Goal: Task Accomplishment & Management: Complete application form

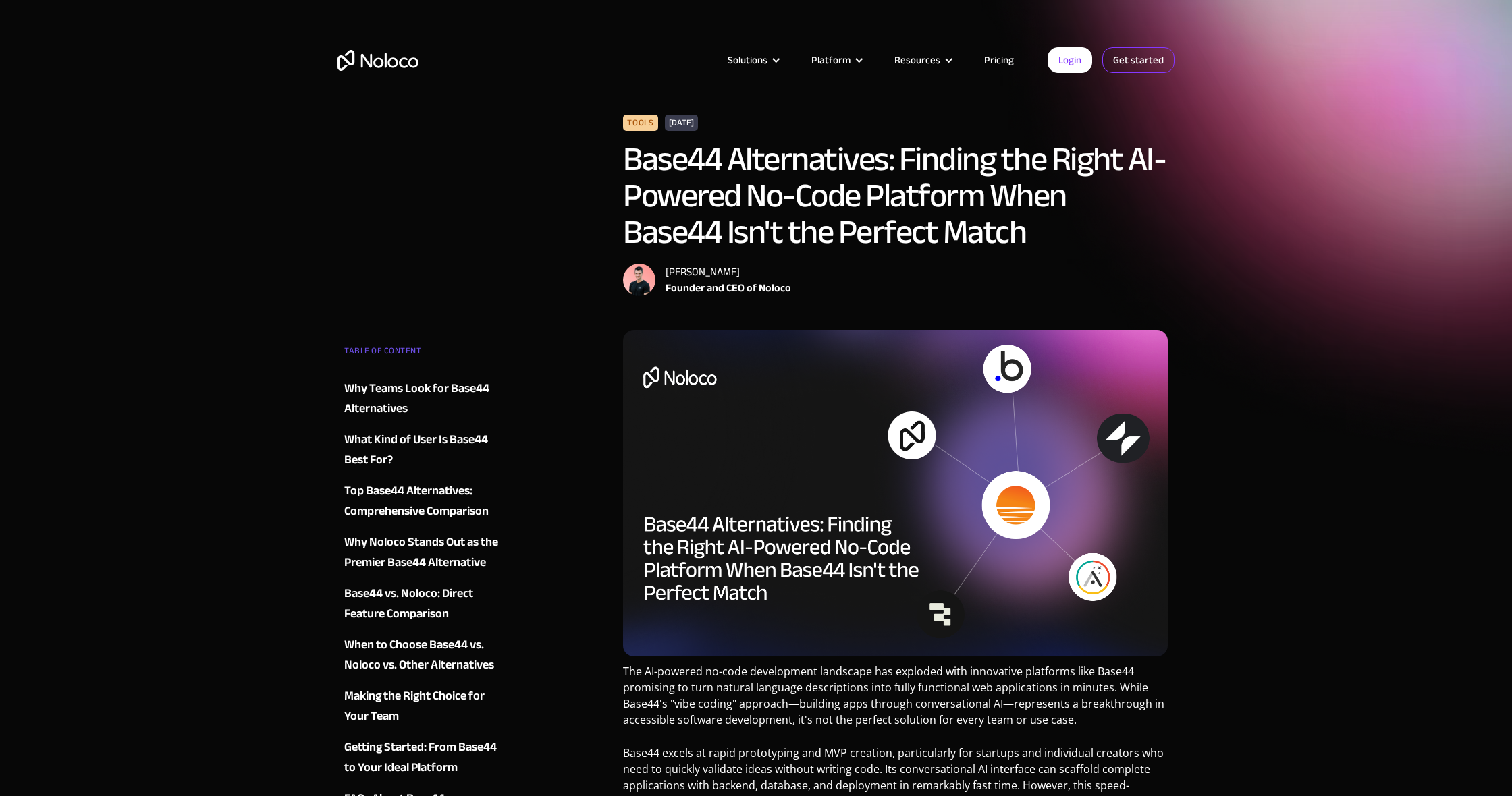
click at [1153, 57] on link "Get started" at bounding box center [1138, 59] width 72 height 26
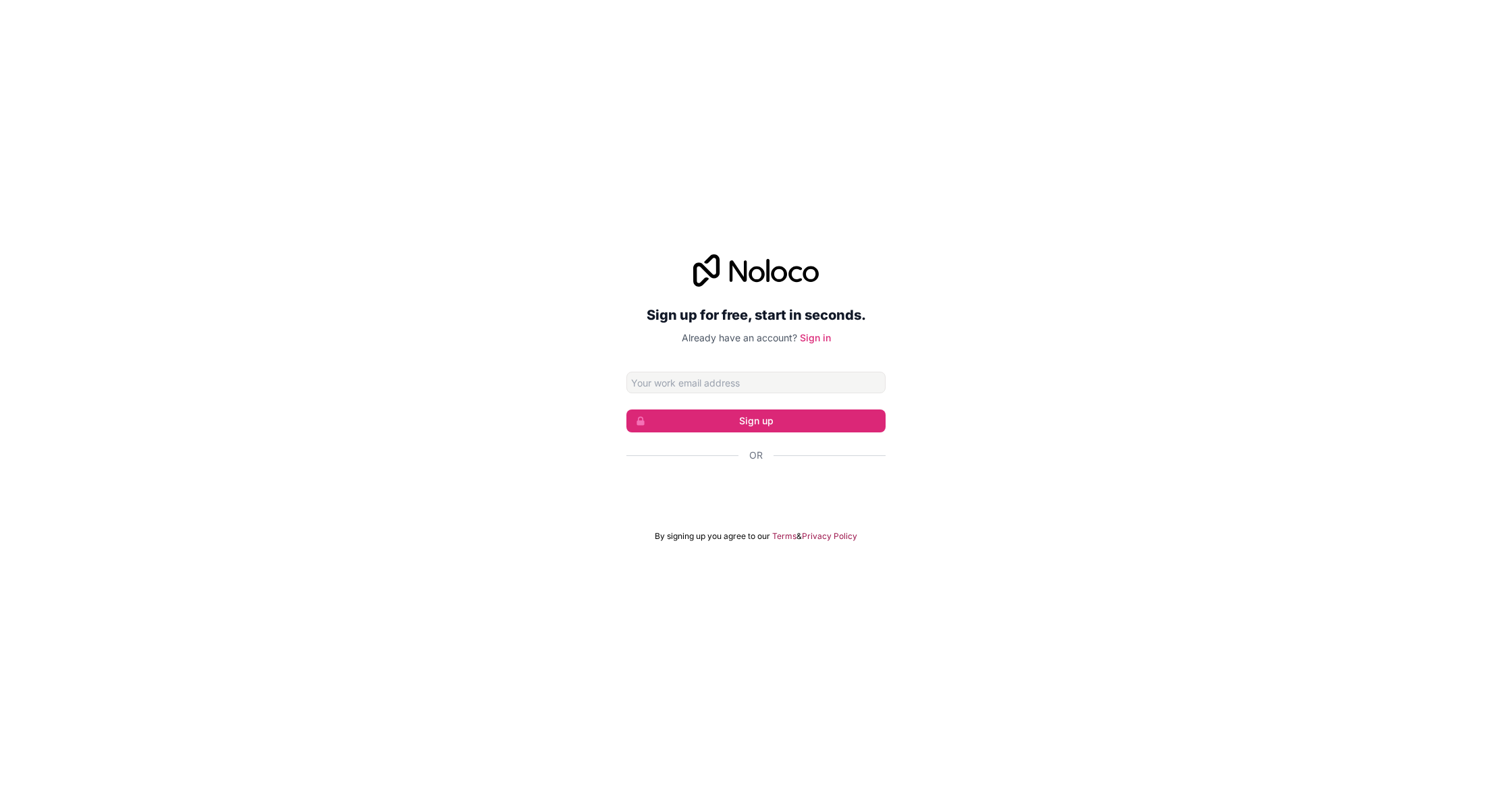
click at [740, 488] on div "Se connecter avec Google. S'ouvre dans un nouvel onglet." at bounding box center [756, 492] width 259 height 30
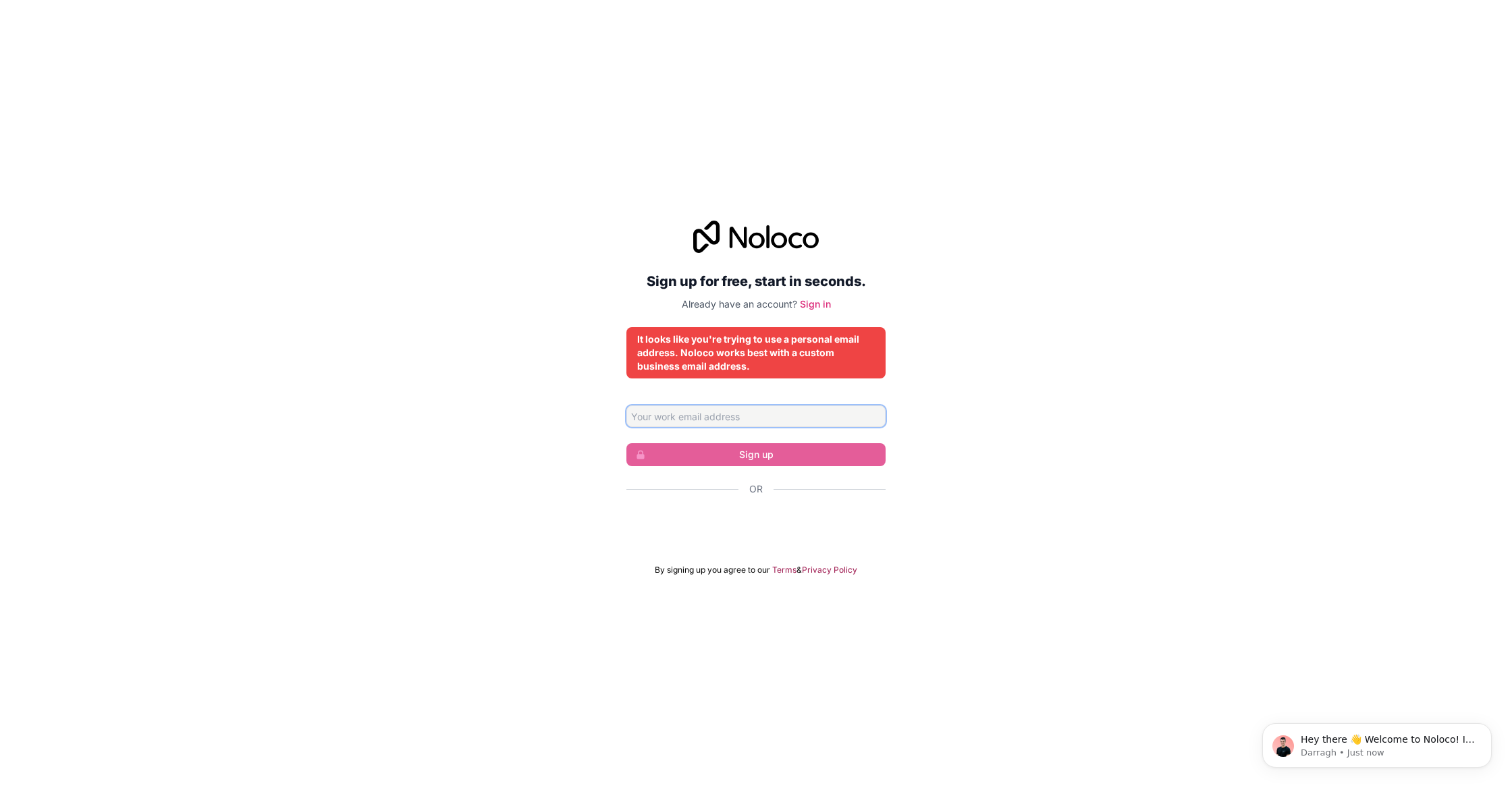
click at [806, 418] on input "Email address" at bounding box center [756, 416] width 259 height 22
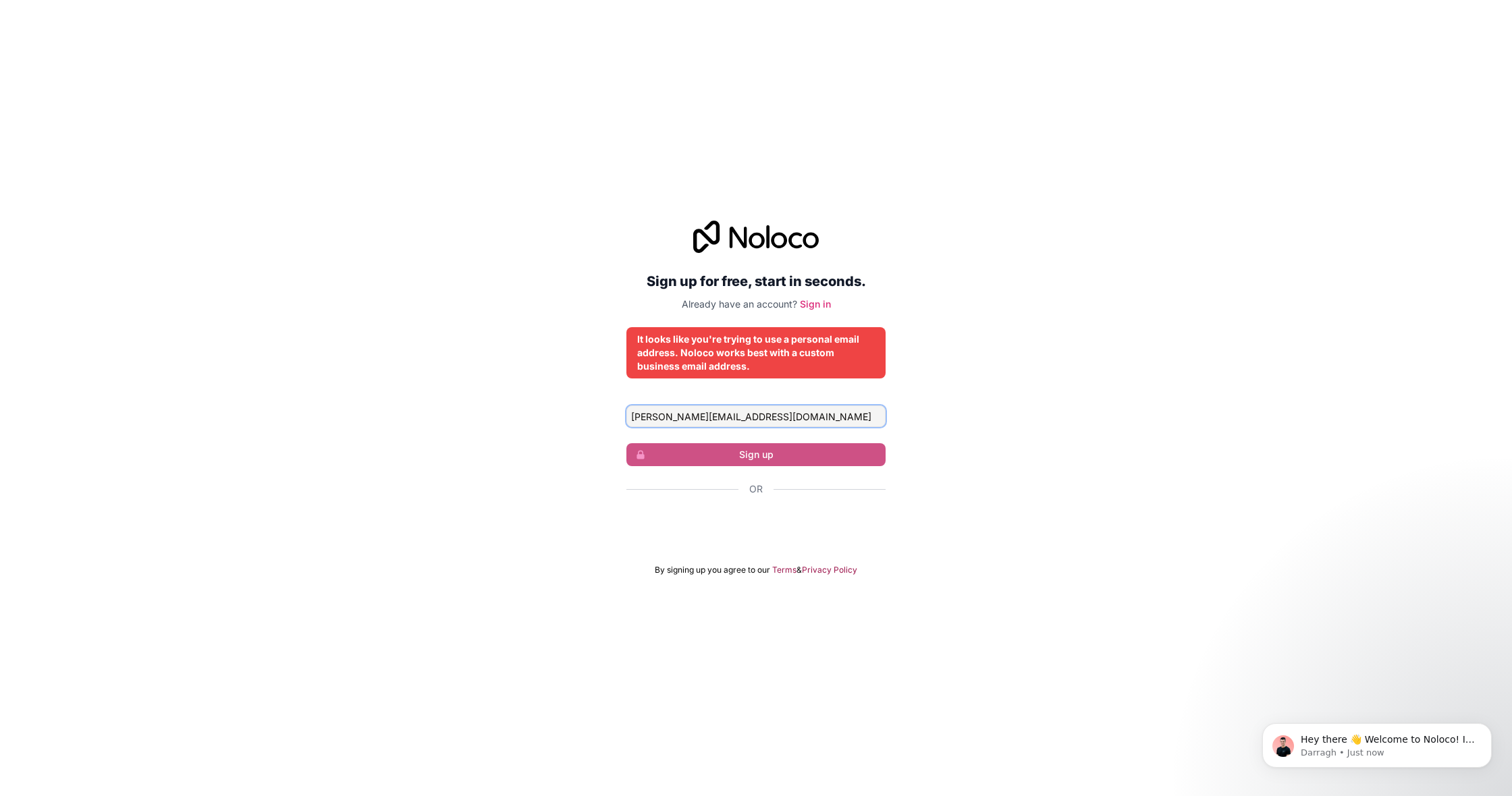
type input "[PERSON_NAME][EMAIL_ADDRESS][DOMAIN_NAME]"
click at [777, 523] on div "Se connecter avec Google. S'ouvre dans un nouvel onglet." at bounding box center [756, 526] width 259 height 30
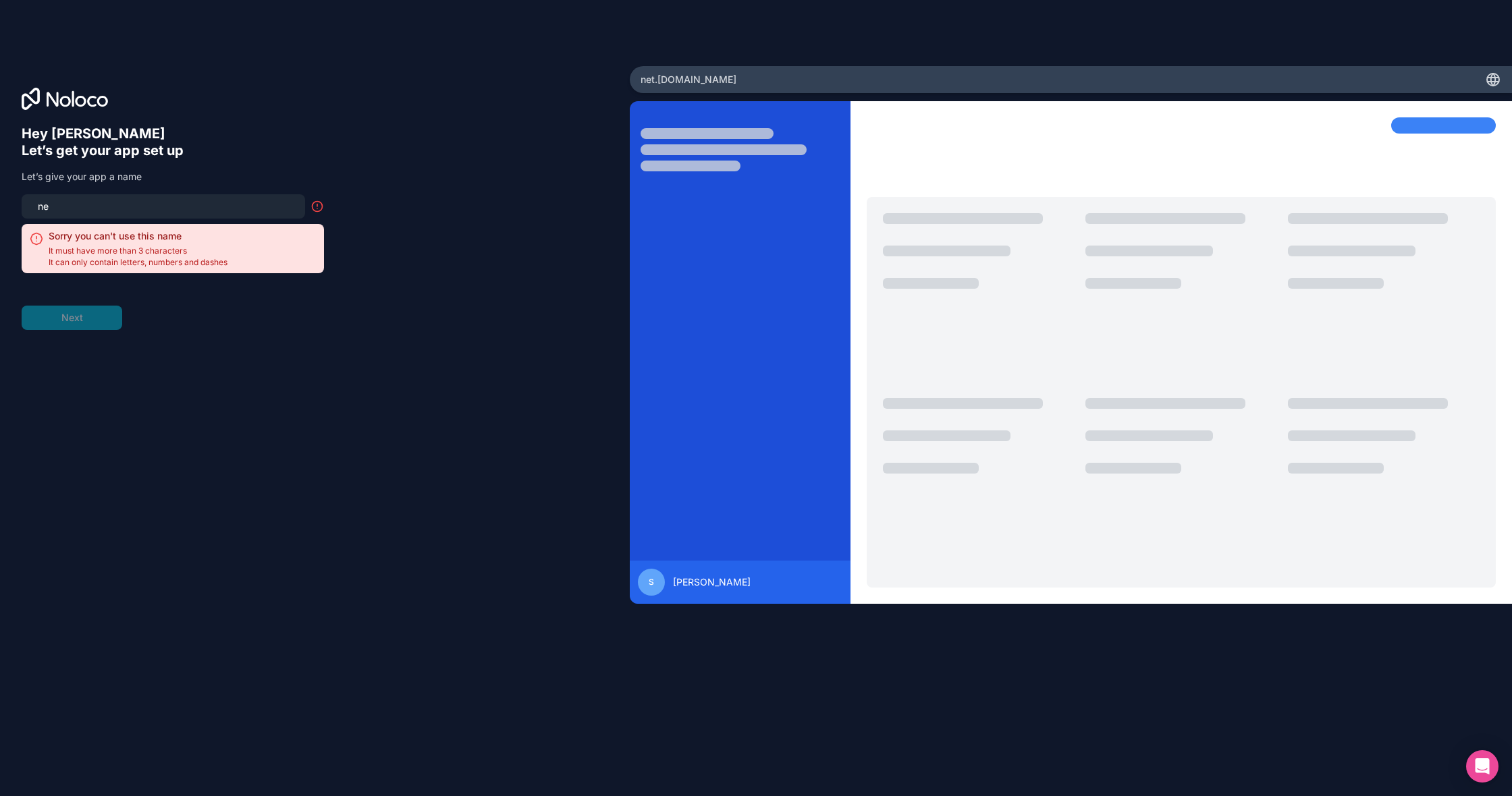
type input "n"
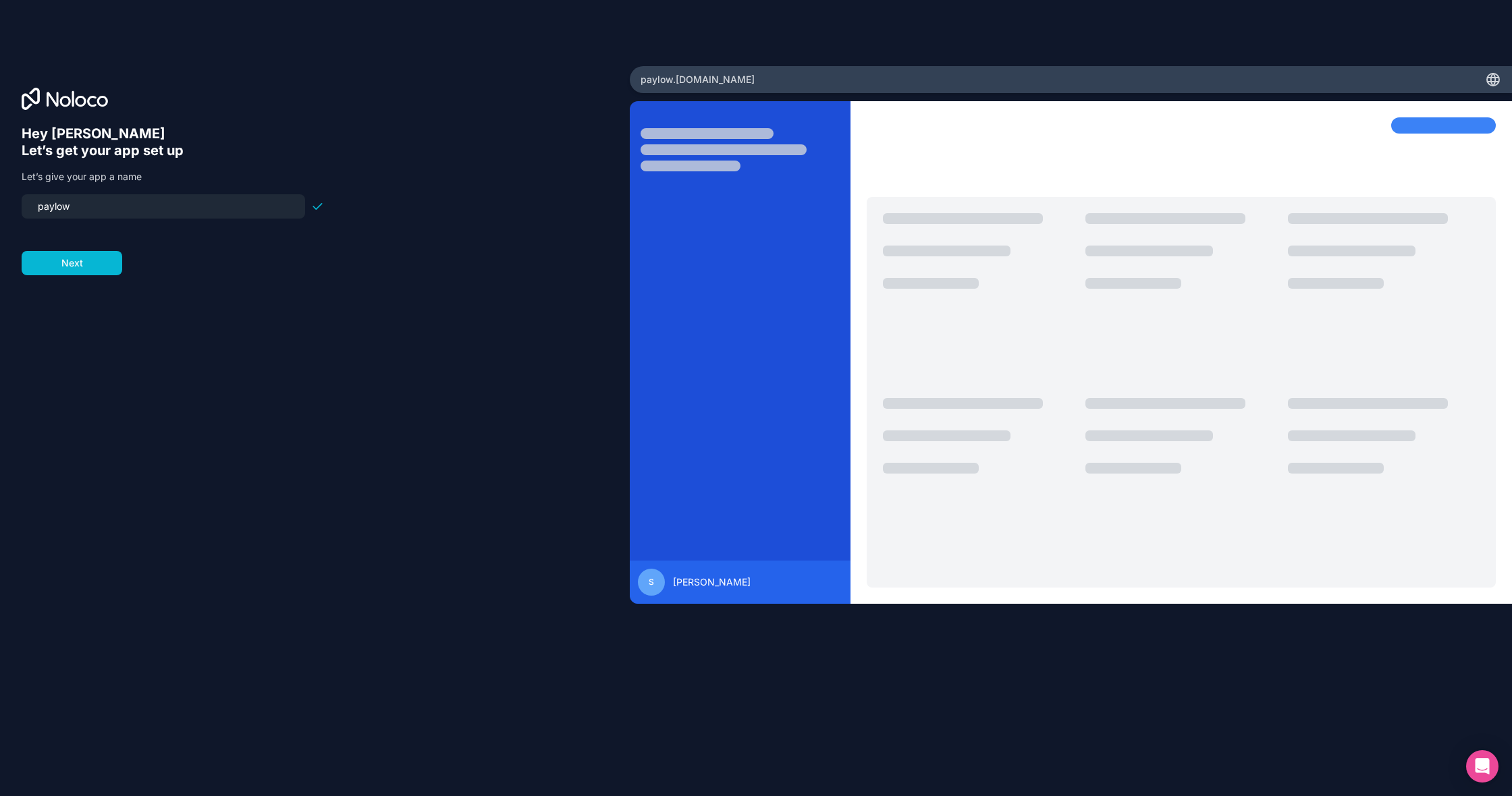
type input "payflow"
click at [95, 262] on button "Next" at bounding box center [72, 262] width 101 height 24
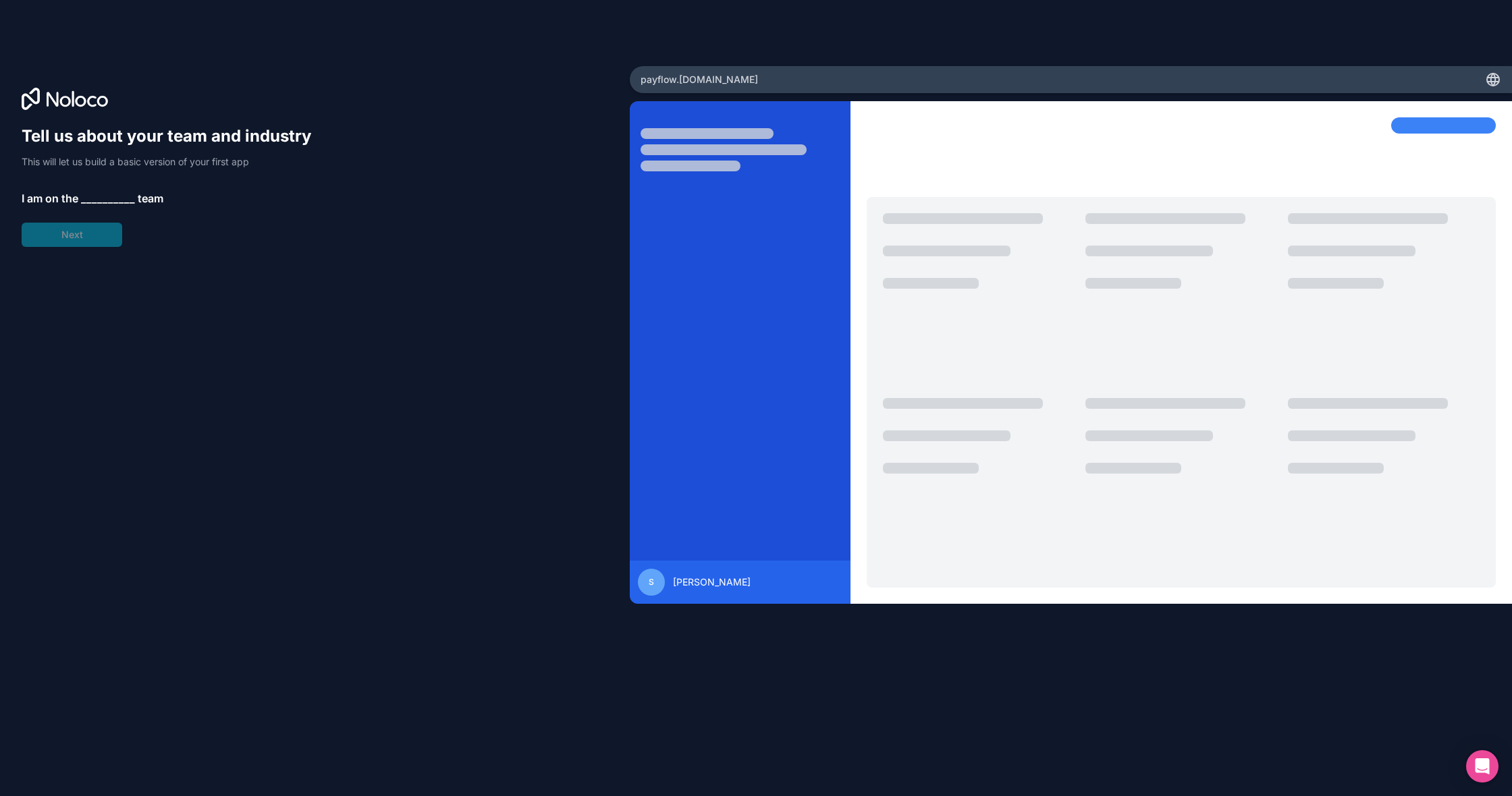
click at [97, 196] on span "__________" at bounding box center [108, 198] width 54 height 16
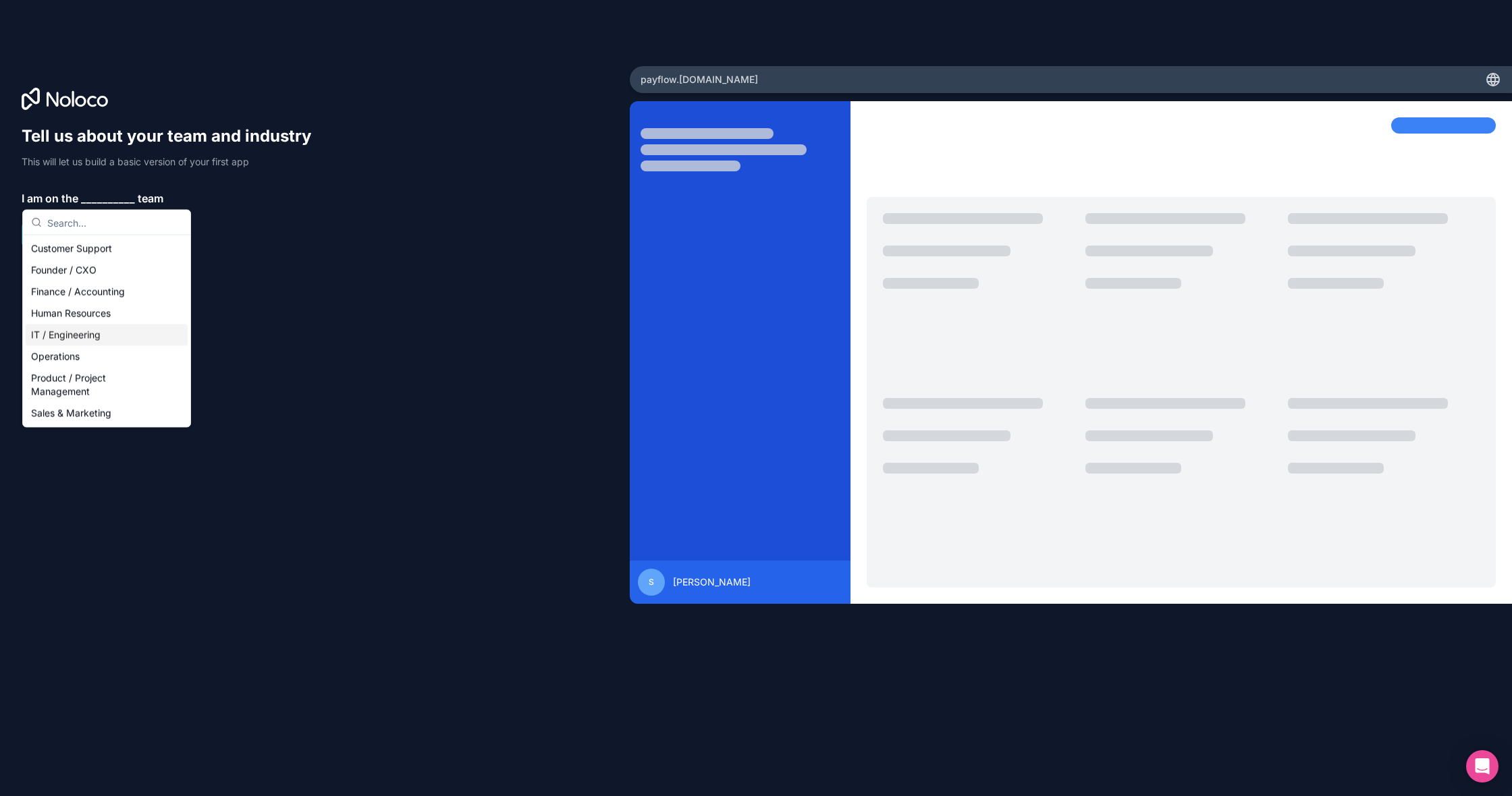
click at [83, 334] on div "IT / Engineering" at bounding box center [106, 336] width 162 height 22
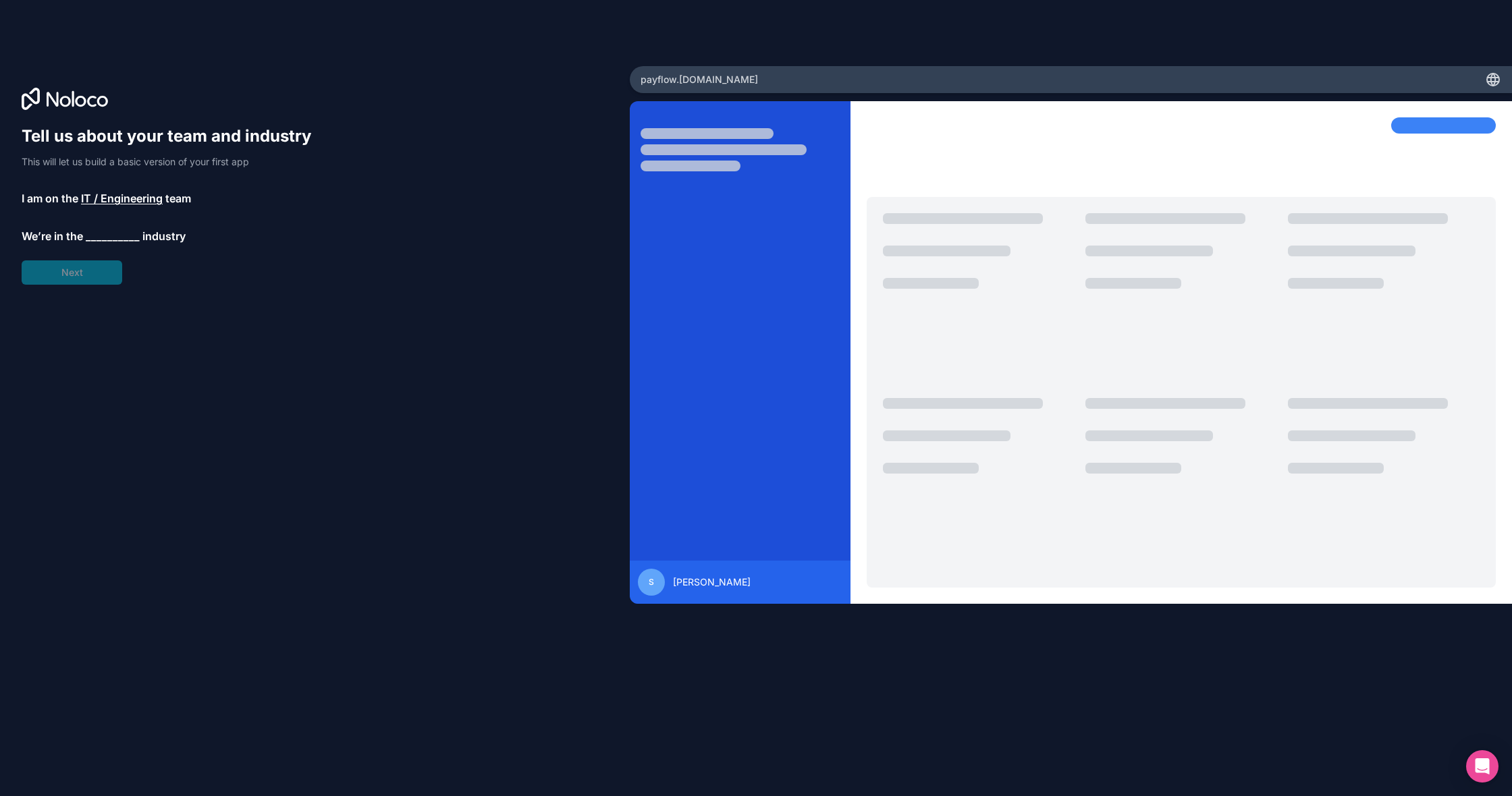
click at [91, 237] on span "__________" at bounding box center [113, 236] width 54 height 16
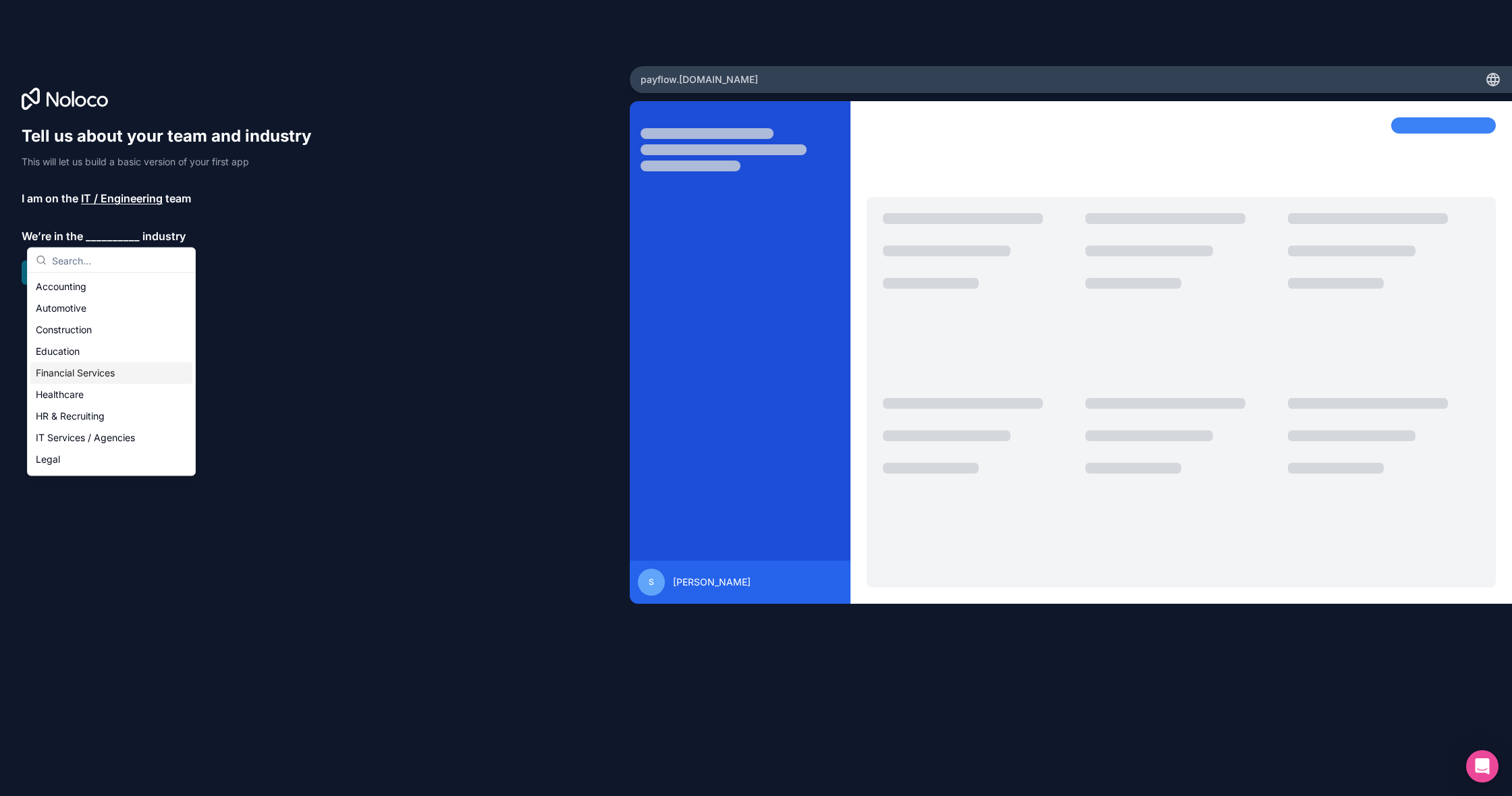
click at [83, 370] on div "Financial Services" at bounding box center [111, 373] width 162 height 22
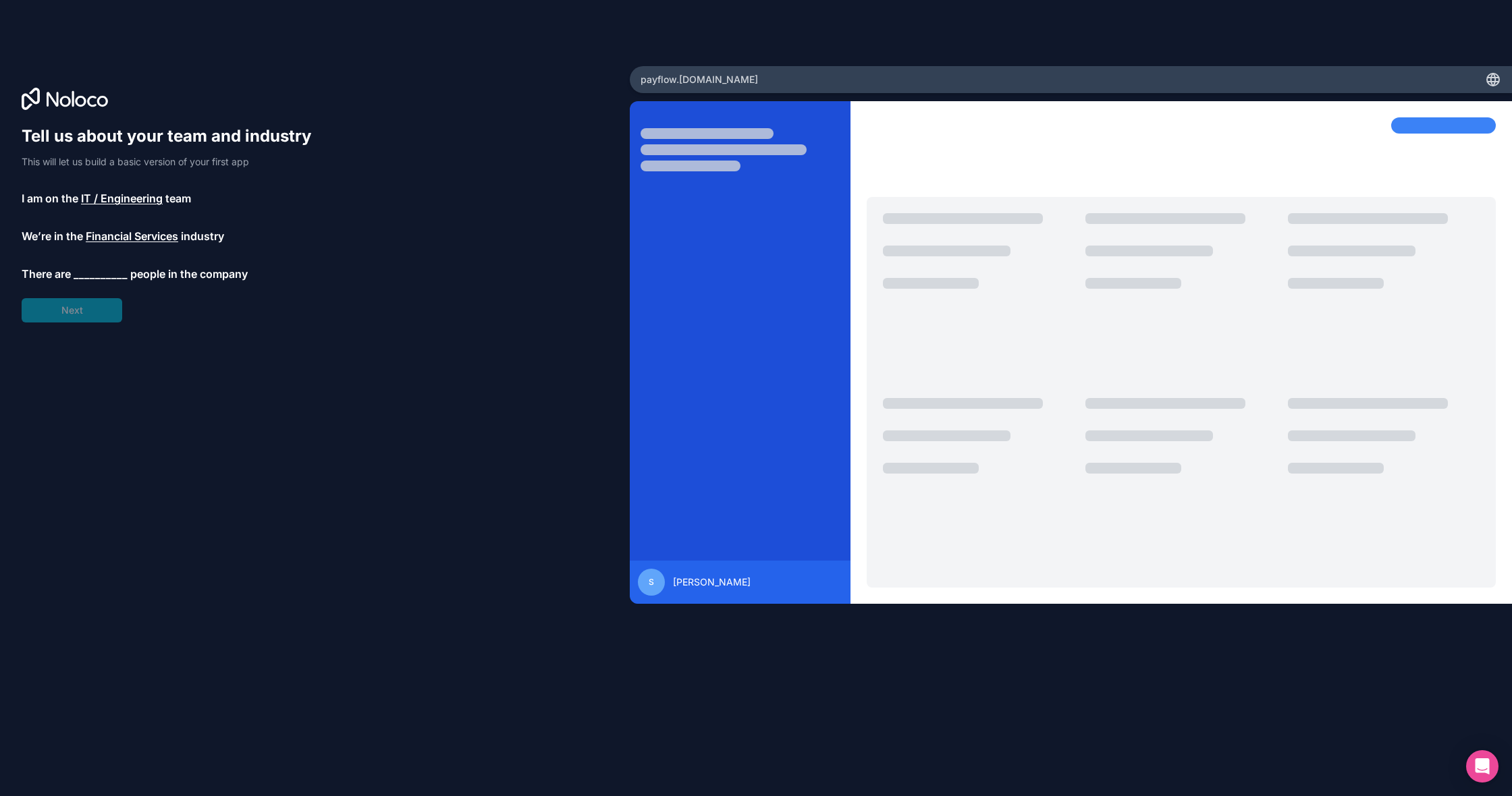
click at [93, 275] on span "__________" at bounding box center [100, 273] width 54 height 16
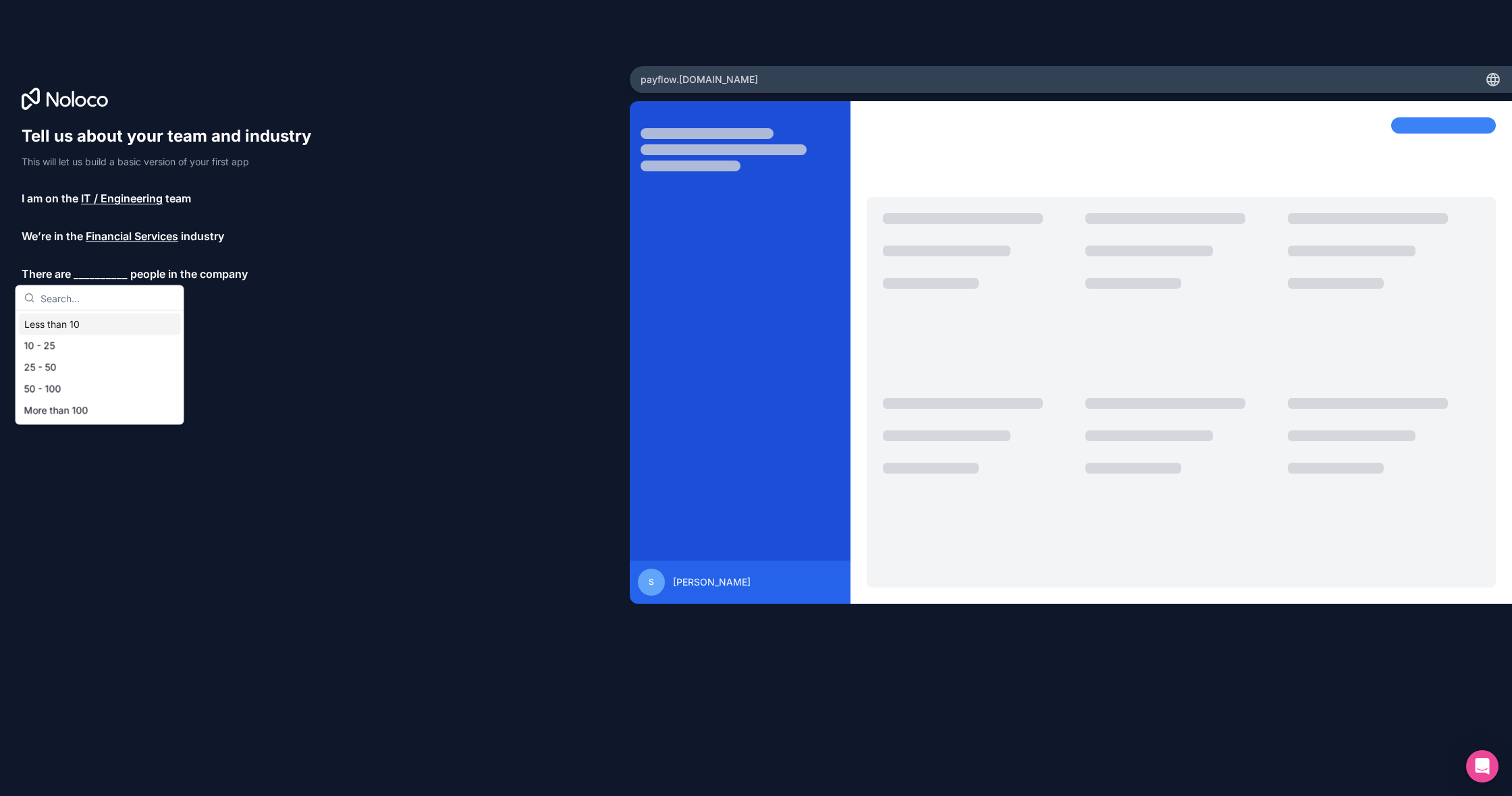
click at [83, 317] on div "Less than 10" at bounding box center [99, 325] width 162 height 22
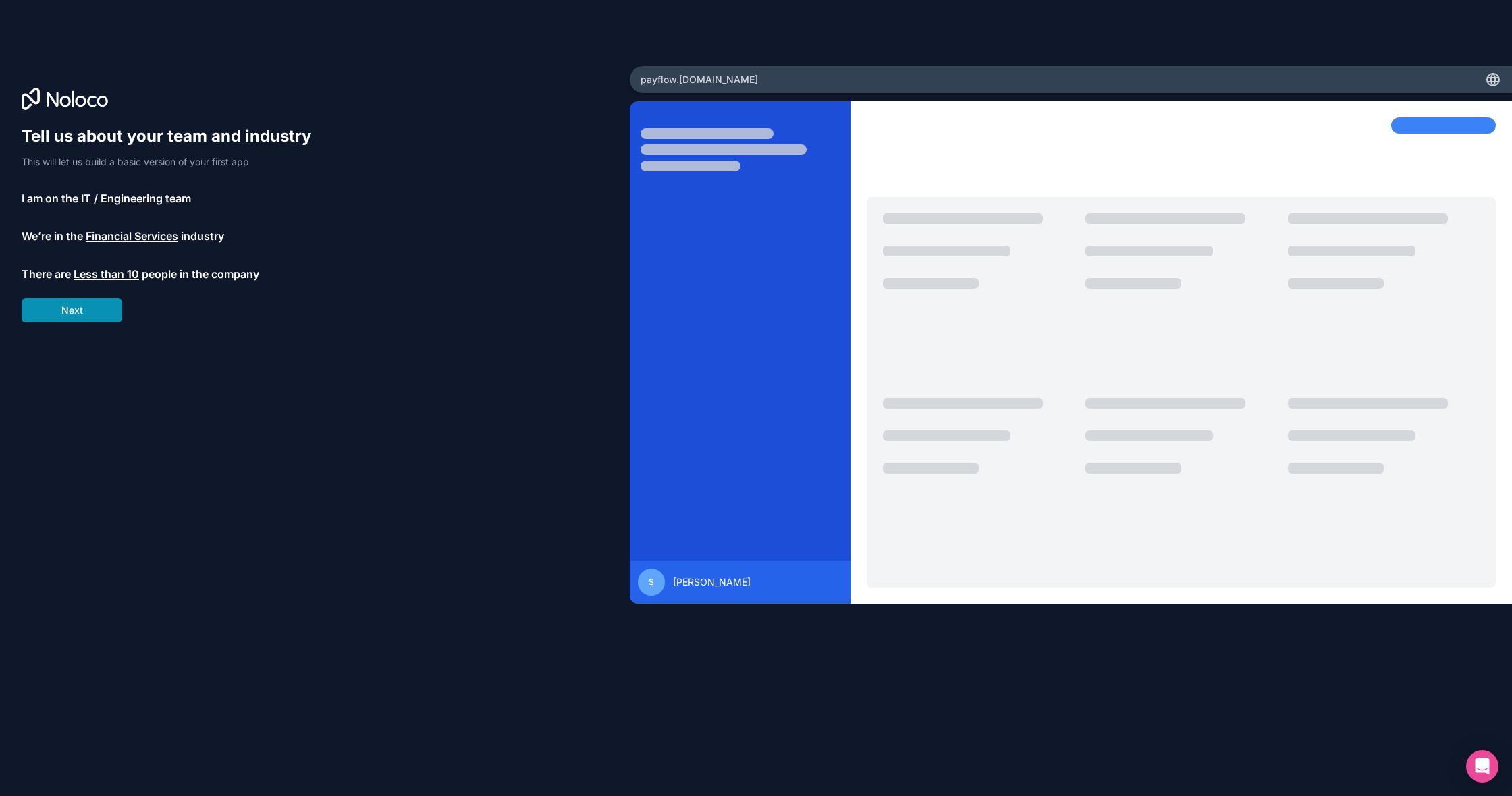
click at [84, 309] on button "Next" at bounding box center [72, 310] width 101 height 24
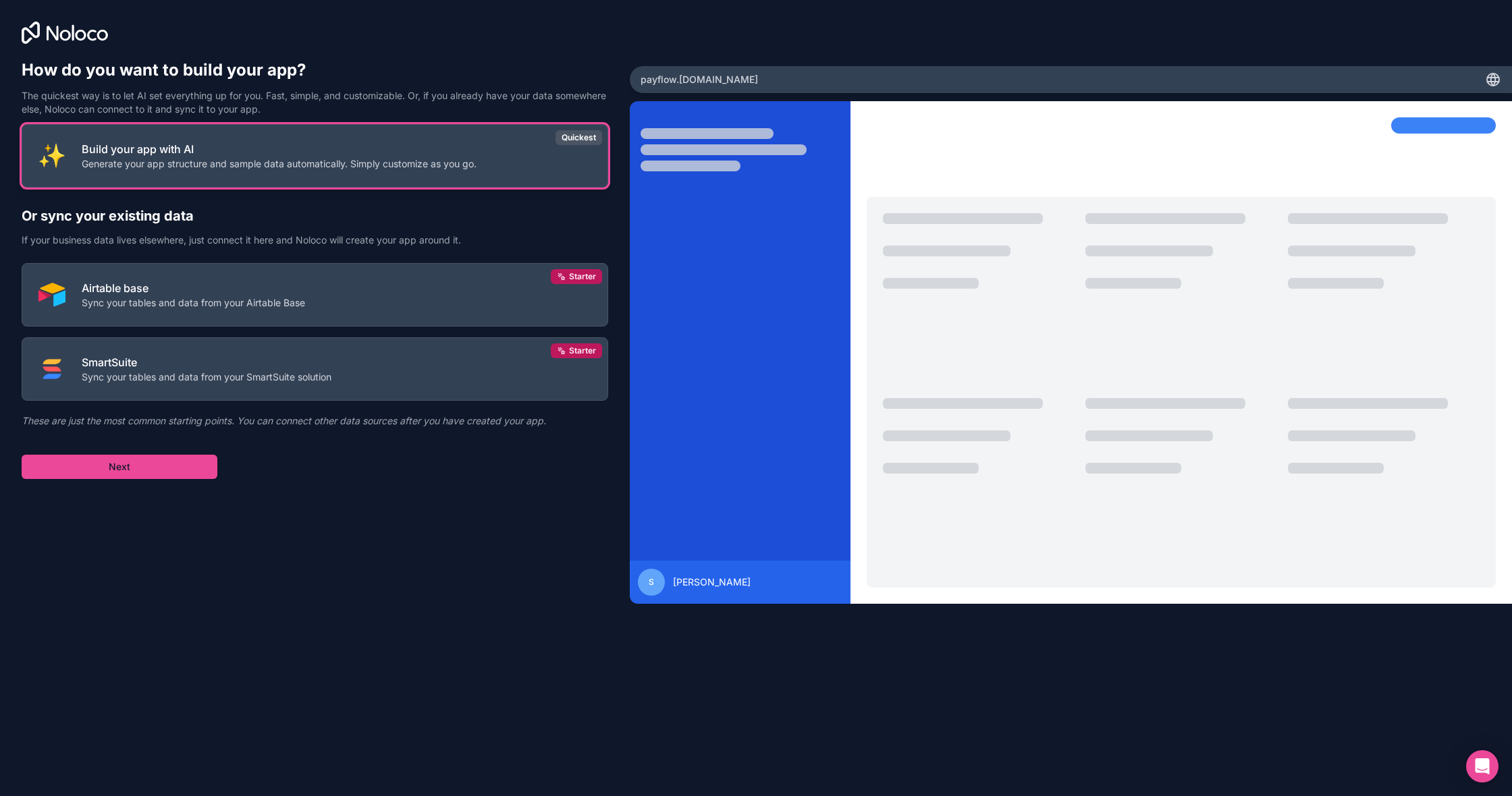
click at [153, 167] on p "Generate your app structure and sample data automatically. Simply customize as …" at bounding box center [279, 163] width 395 height 13
click at [127, 462] on button "Next" at bounding box center [120, 466] width 196 height 24
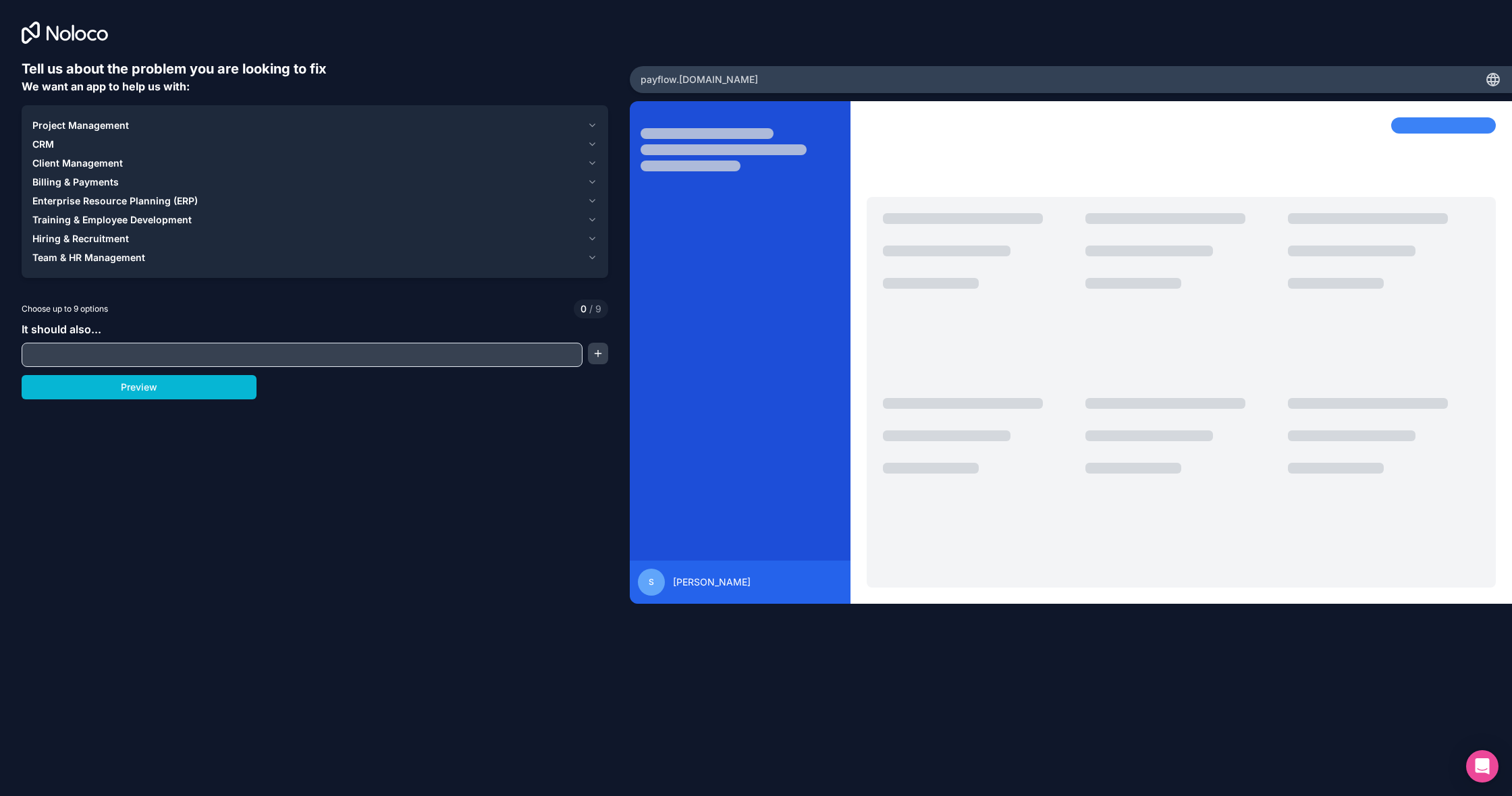
click at [113, 182] on span "Billing & Payments" at bounding box center [75, 182] width 87 height 13
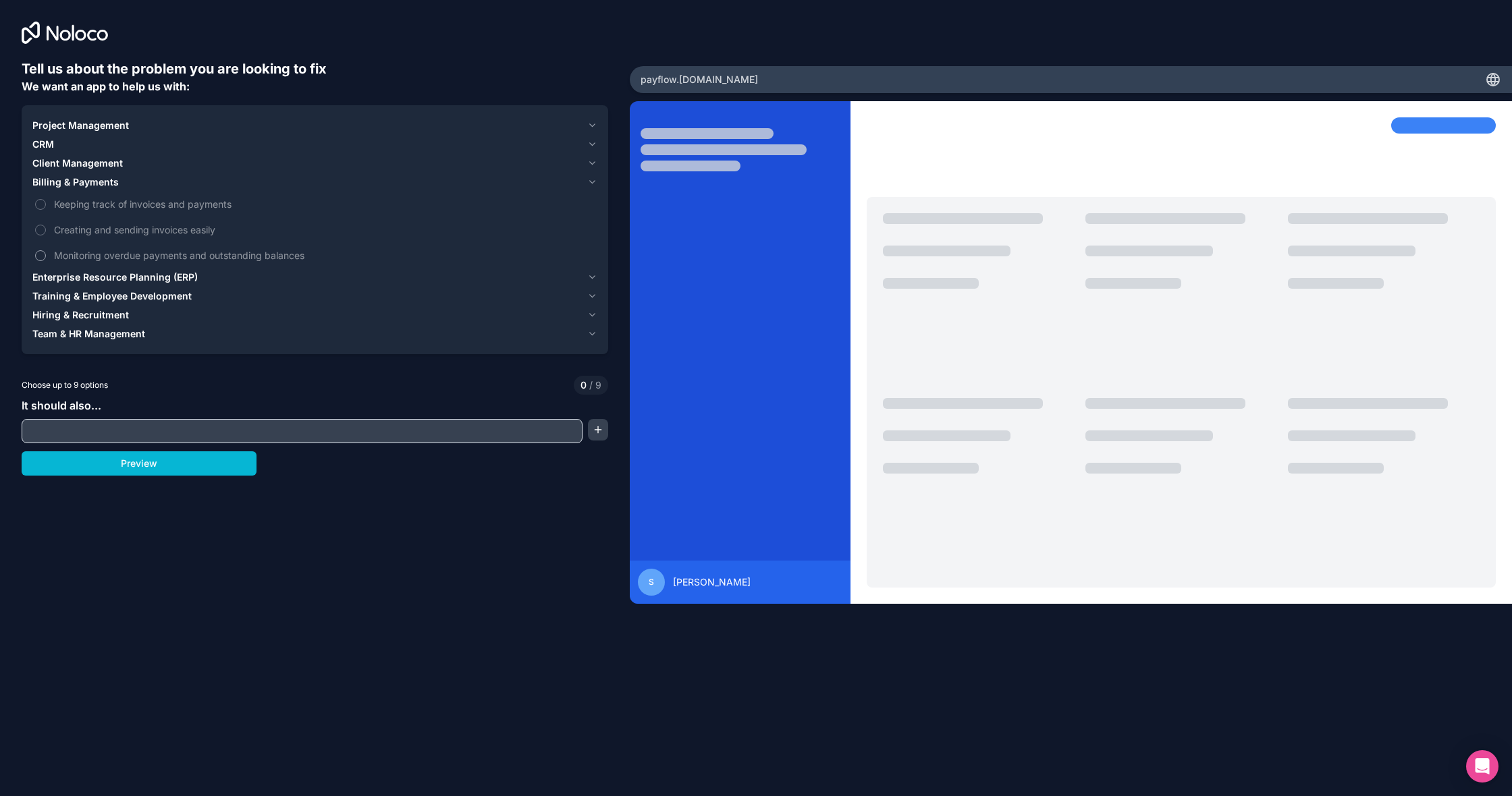
click at [38, 252] on button "Monitoring overdue payments and outstanding balances" at bounding box center [41, 255] width 11 height 11
click at [39, 230] on button "Creating and sending invoices easily" at bounding box center [41, 230] width 11 height 11
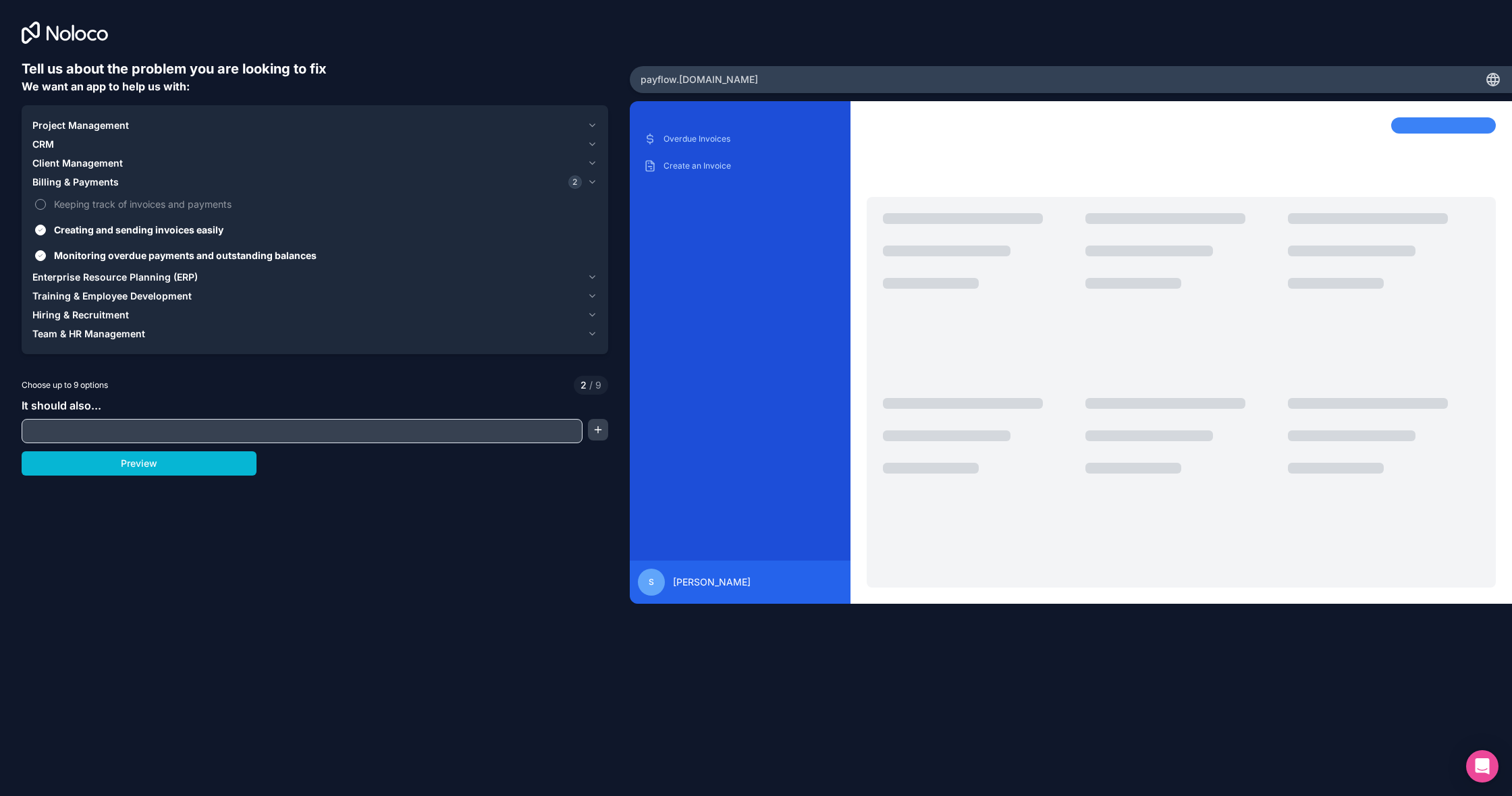
click at [41, 201] on button "Keeping track of invoices and payments" at bounding box center [41, 205] width 11 height 11
click at [43, 161] on span "Client Management" at bounding box center [77, 162] width 91 height 13
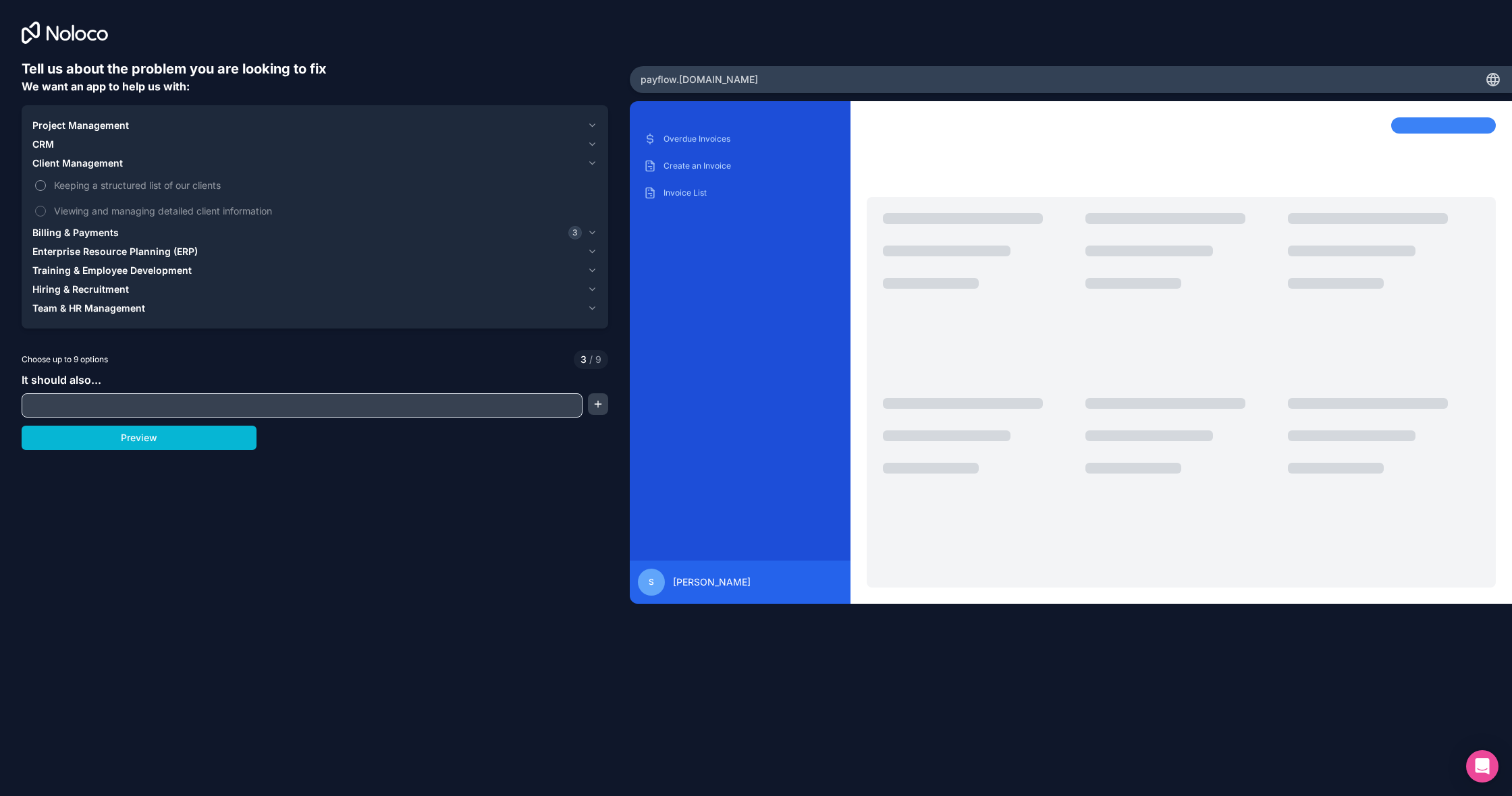
click at [41, 185] on button "Keeping a structured list of our clients" at bounding box center [41, 186] width 11 height 11
click at [40, 208] on button "Viewing and managing detailed client information" at bounding box center [41, 211] width 11 height 11
click at [42, 404] on input "text" at bounding box center [302, 405] width 554 height 19
type input "u"
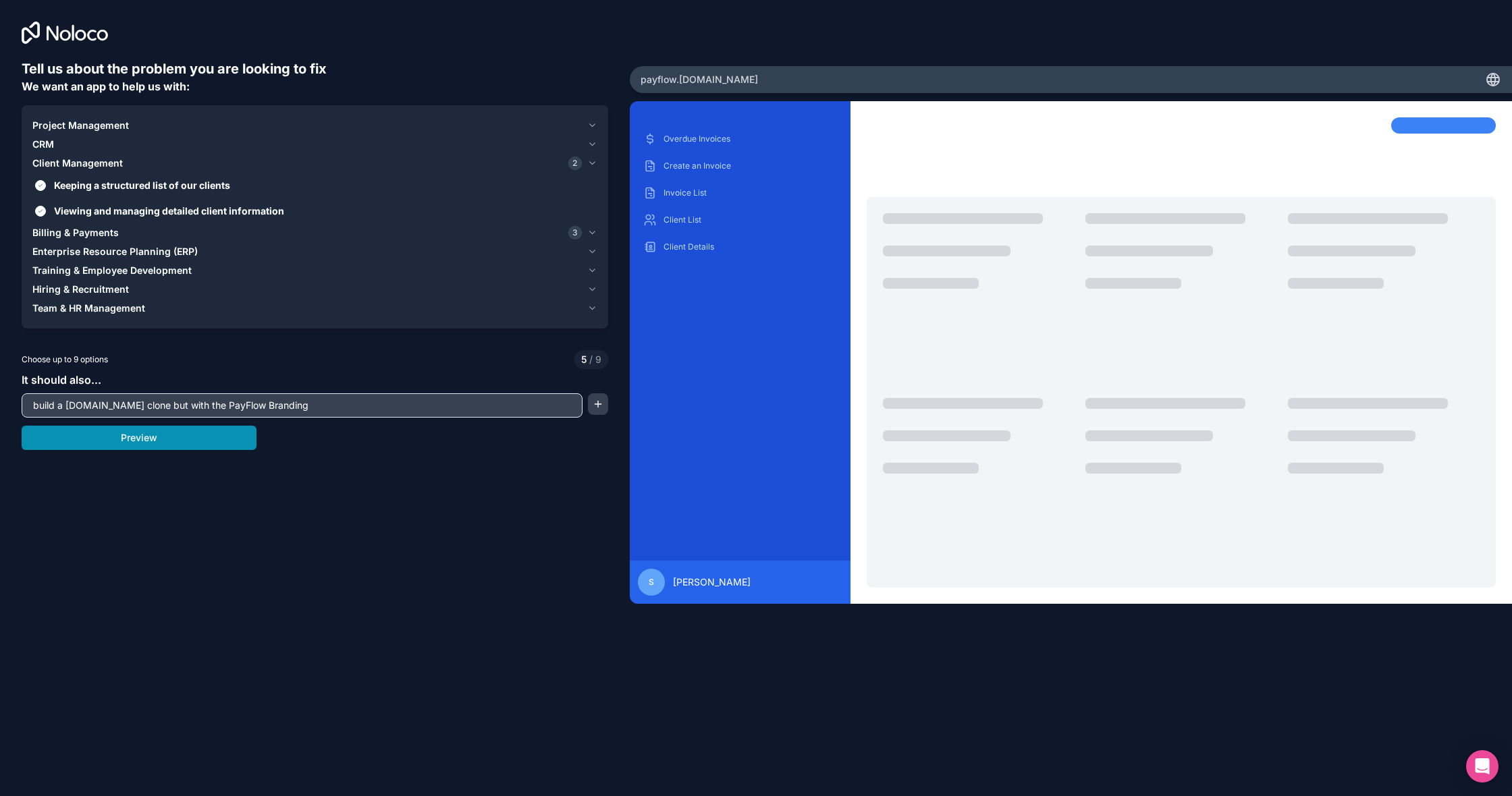
type input "build a [DOMAIN_NAME] clone but with the PayFlow Branding"
click at [104, 434] on button "Preview" at bounding box center [139, 437] width 235 height 24
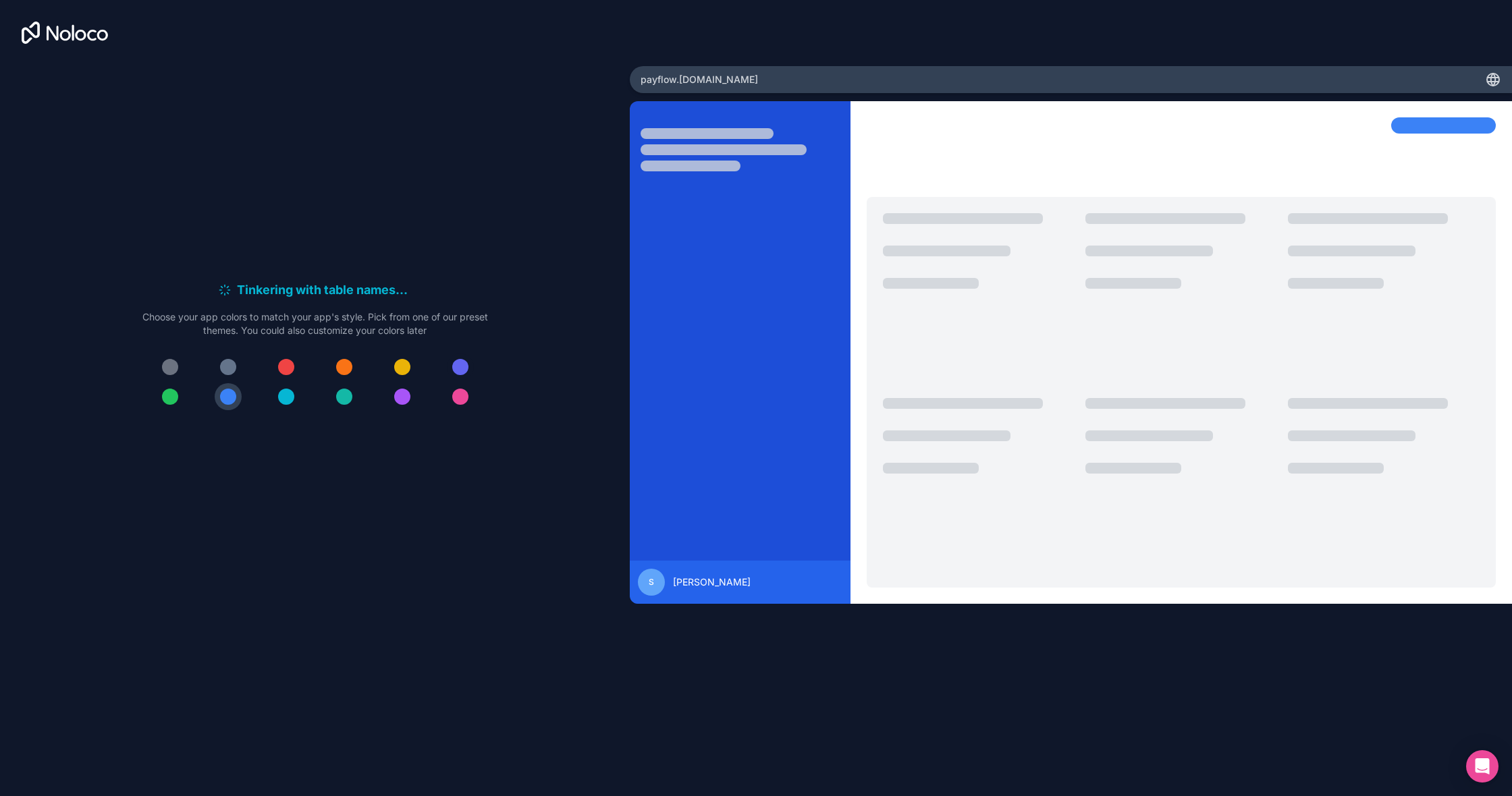
click at [463, 370] on div at bounding box center [460, 367] width 16 height 16
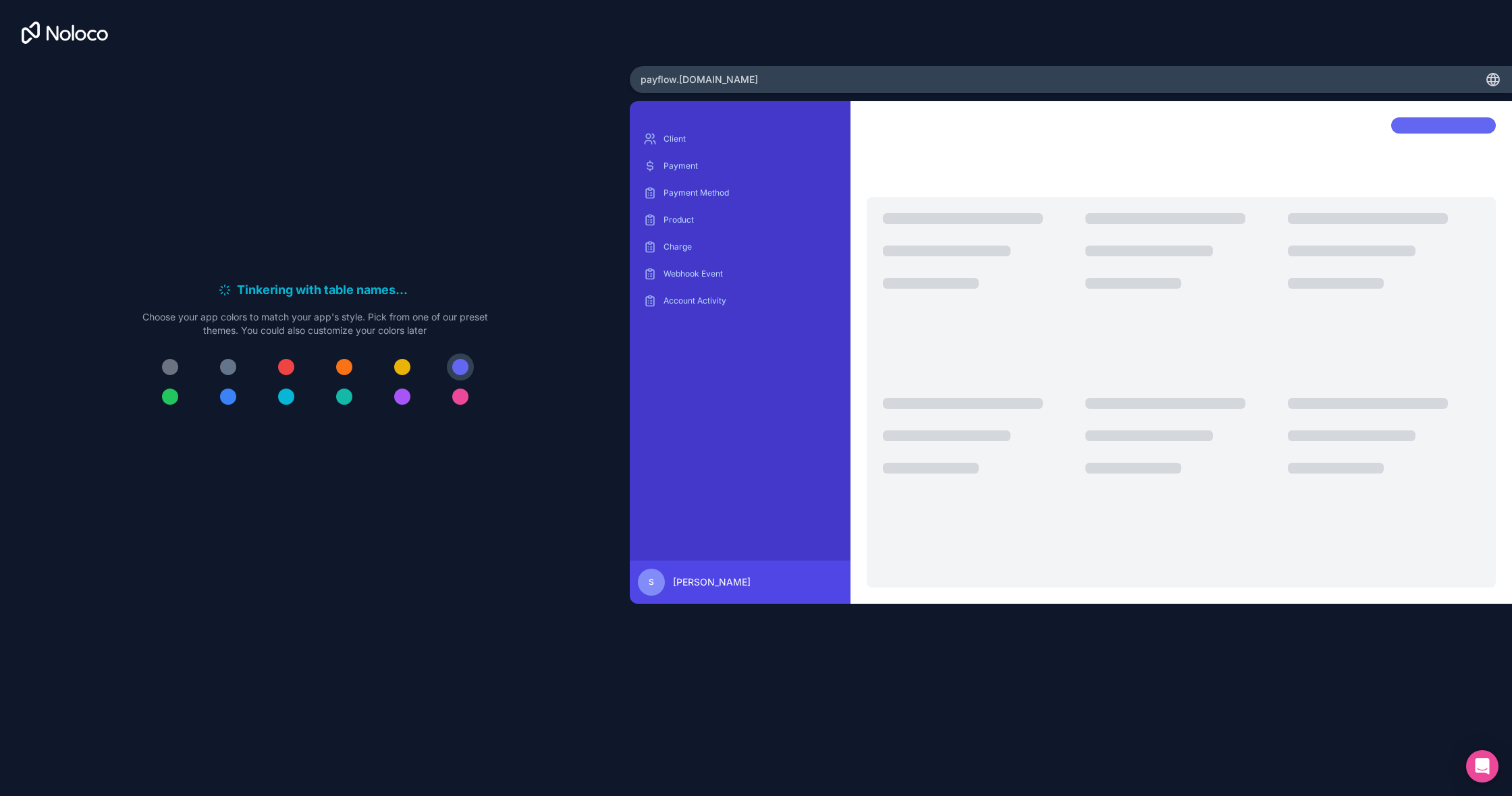
click at [228, 366] on div at bounding box center [228, 367] width 16 height 16
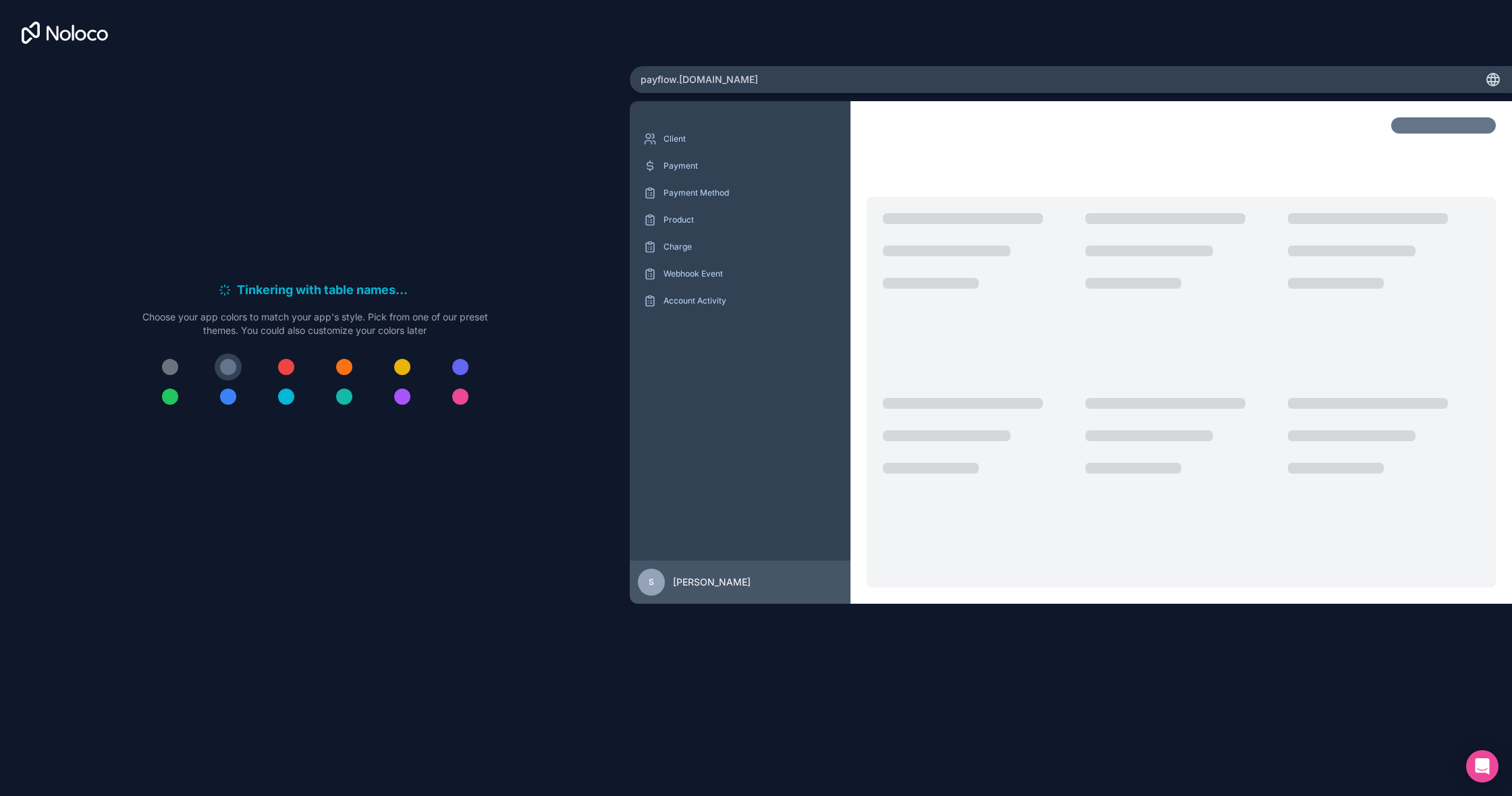
click at [459, 369] on div at bounding box center [460, 367] width 16 height 16
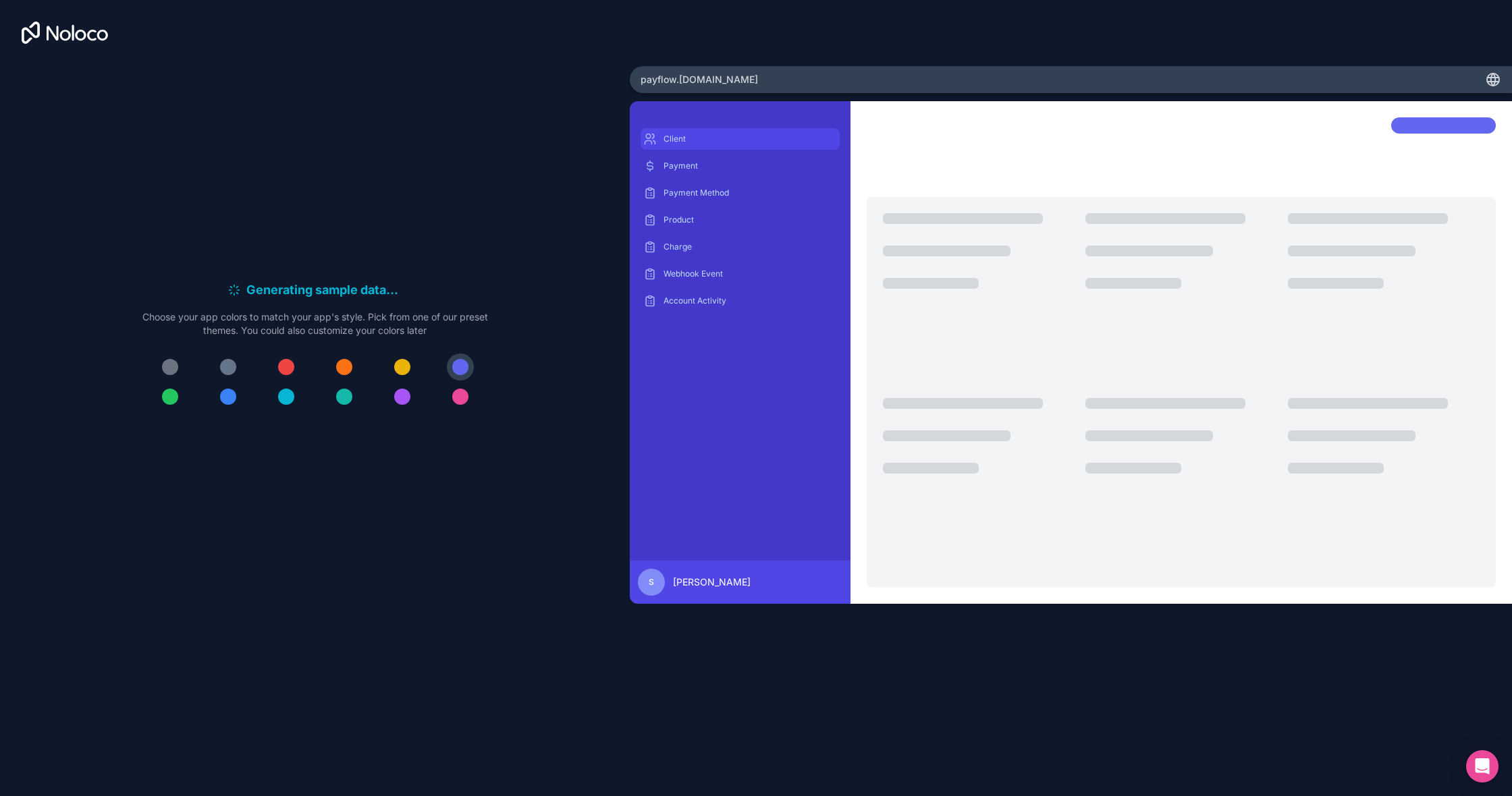
click at [669, 146] on div "Client" at bounding box center [740, 139] width 199 height 22
click at [669, 162] on p "Payment" at bounding box center [750, 166] width 173 height 11
click at [668, 186] on div "Payment Method" at bounding box center [740, 193] width 199 height 22
click at [664, 224] on p "Product" at bounding box center [750, 220] width 173 height 11
click at [663, 242] on p "Charge" at bounding box center [750, 247] width 173 height 11
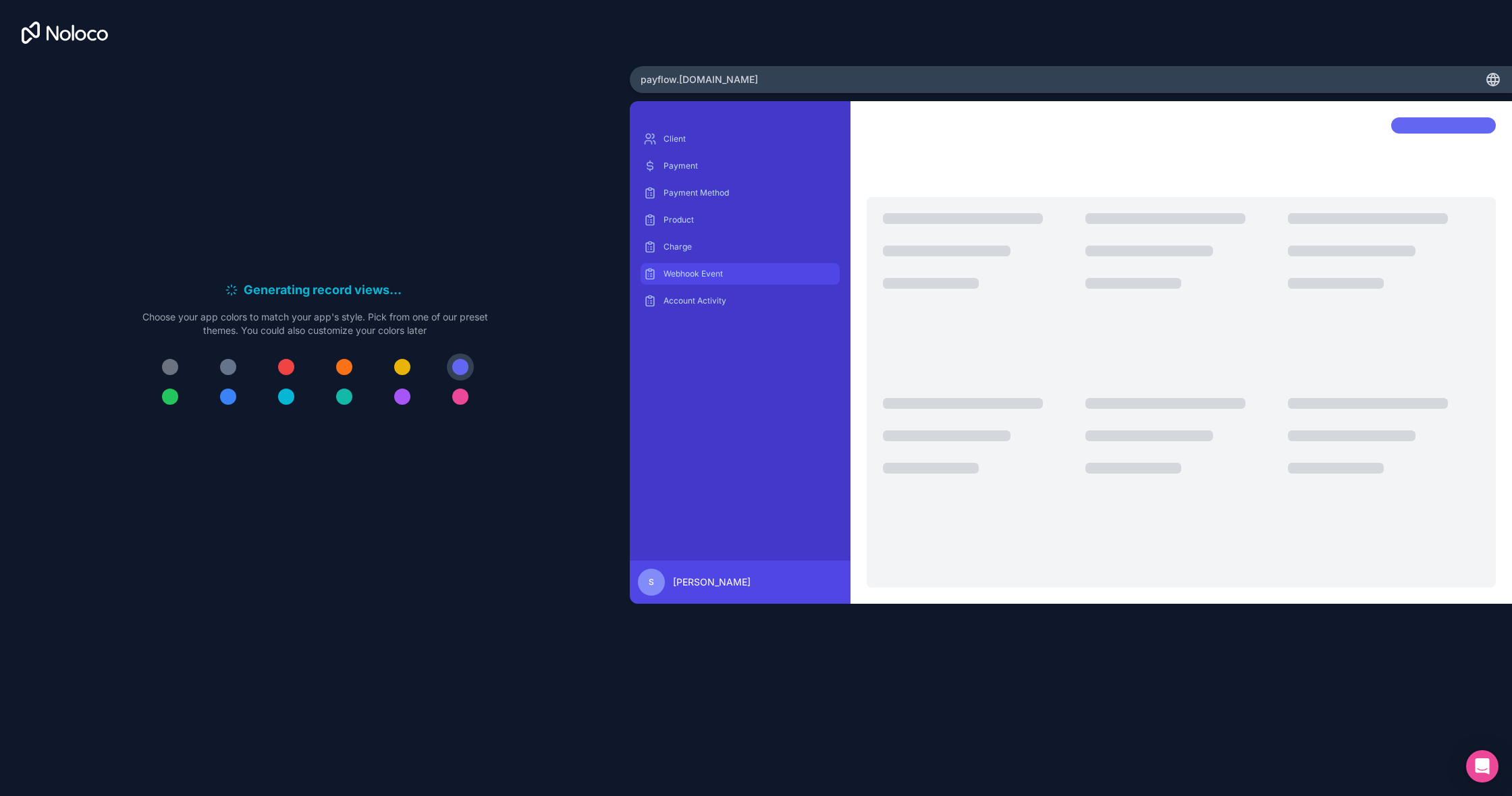
click at [663, 272] on div "Webhook Event" at bounding box center [740, 274] width 199 height 22
click at [661, 295] on div "Account Activity" at bounding box center [740, 301] width 199 height 22
